Goal: Task Accomplishment & Management: Use online tool/utility

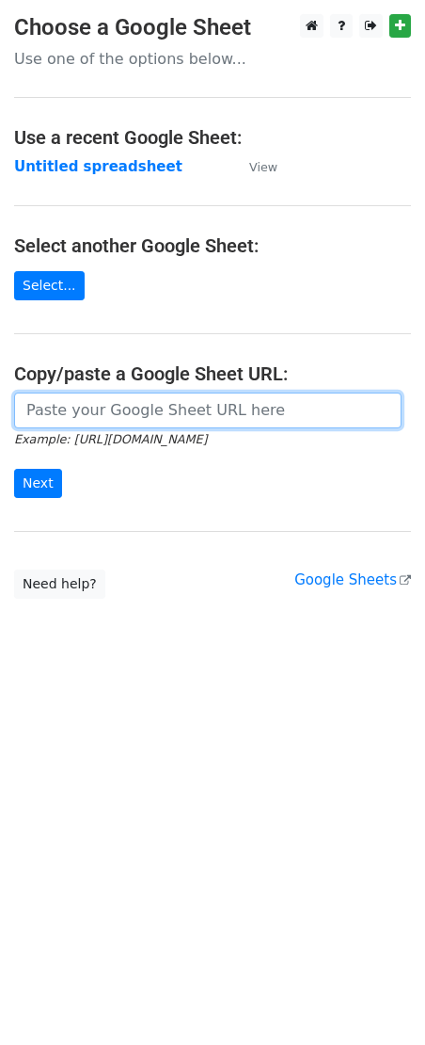
click at [135, 403] on input "url" at bounding box center [208, 410] width 388 height 36
paste input "https://docs.google.com/spreadsheets/d/1MK5i-10pNGICyr4d-1PxSnpKUvp2WP_sR55tc8t…"
type input "https://docs.google.com/spreadsheets/d/1MK5i-10pNGICyr4d-1PxSnpKUvp2WP_sR55tc8t…"
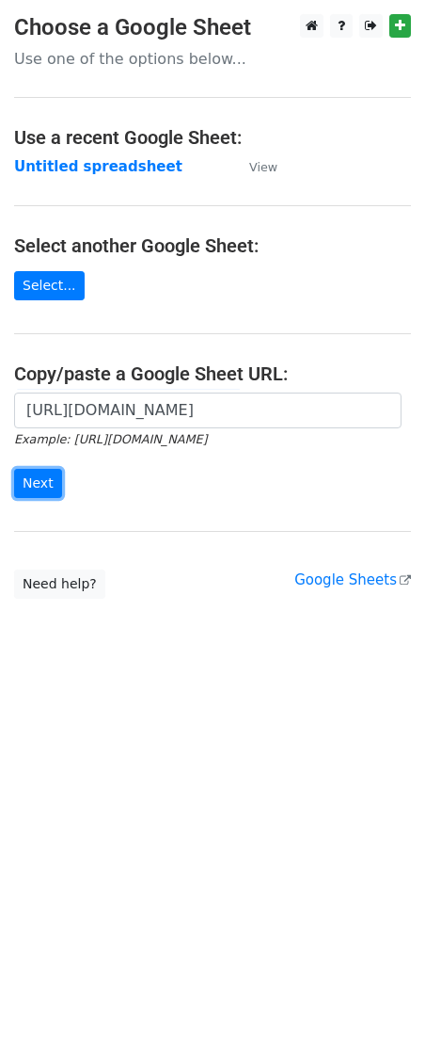
drag, startPoint x: 50, startPoint y: 476, endPoint x: 10, endPoint y: 546, distance: 80.1
click at [50, 485] on input "Next" at bounding box center [38, 483] width 48 height 29
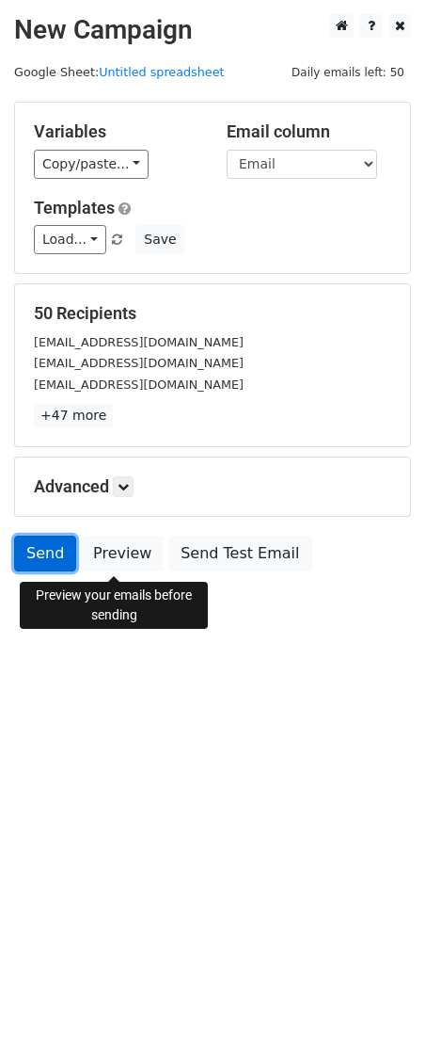
drag, startPoint x: 47, startPoint y: 547, endPoint x: 12, endPoint y: 547, distance: 34.8
click at [45, 547] on link "Send" at bounding box center [45, 554] width 62 height 36
